Goal: Find specific fact: Find specific fact

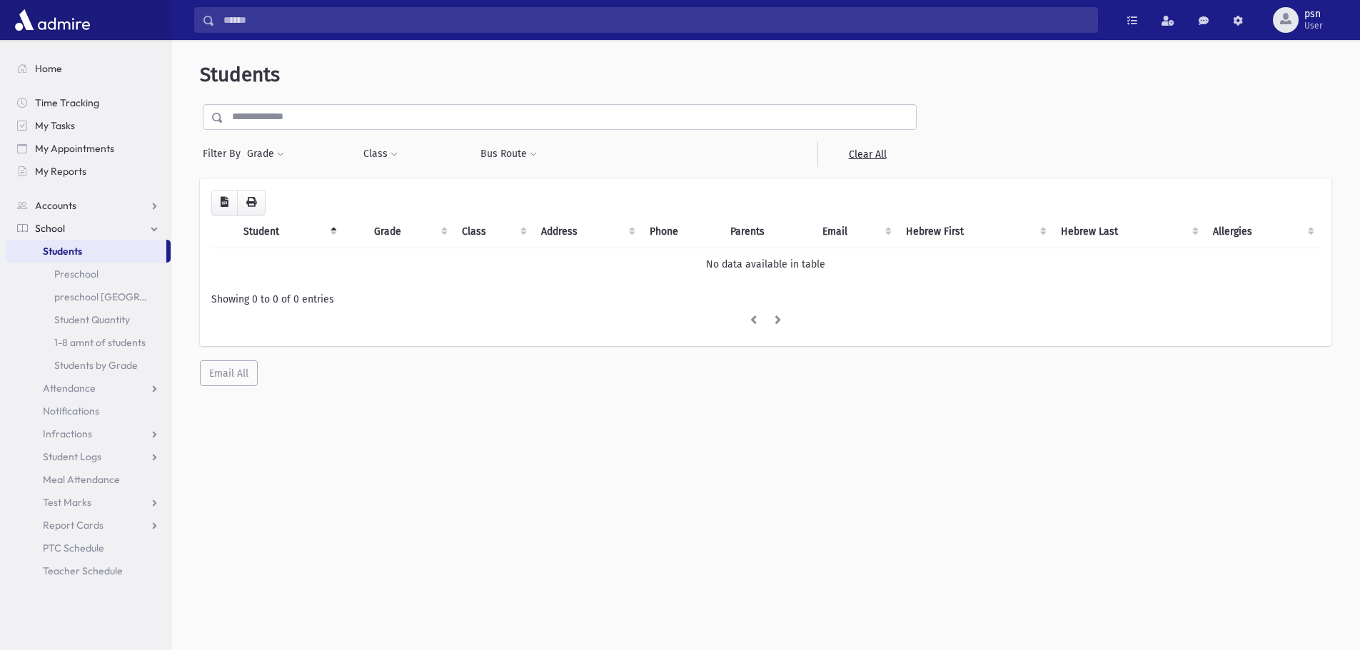
drag, startPoint x: 0, startPoint y: 0, endPoint x: 374, endPoint y: 123, distance: 393.8
click at [374, 123] on input "text" at bounding box center [569, 117] width 693 height 26
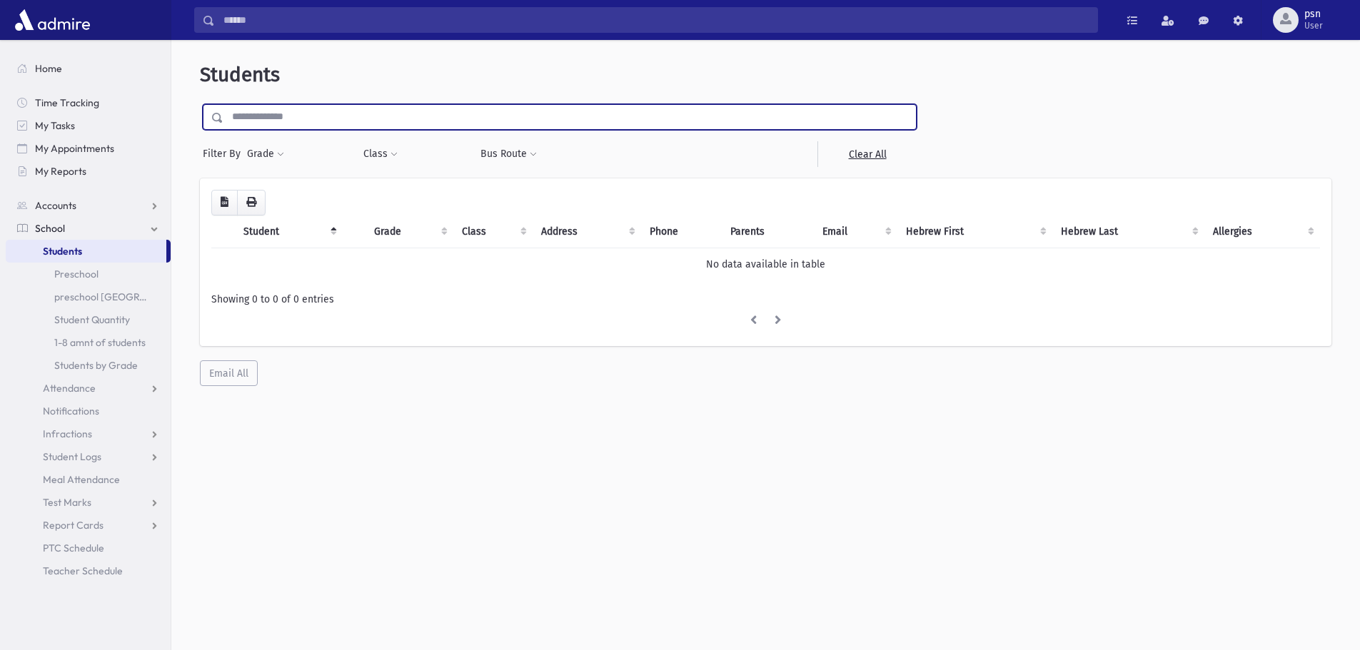
type input "********"
click at [200, 104] on input "submit" at bounding box center [220, 113] width 40 height 19
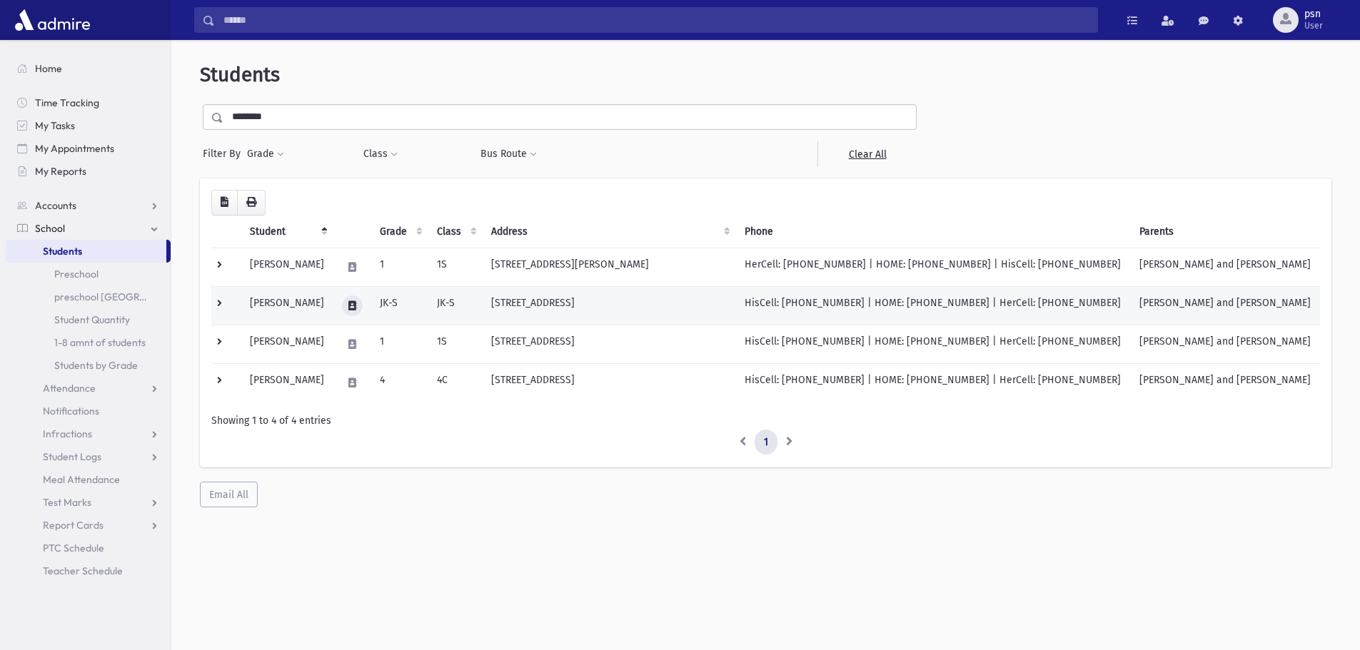
click at [356, 301] on icon at bounding box center [352, 305] width 8 height 9
click at [403, 301] on button "button" at bounding box center [400, 306] width 24 height 21
